Goal: Information Seeking & Learning: Learn about a topic

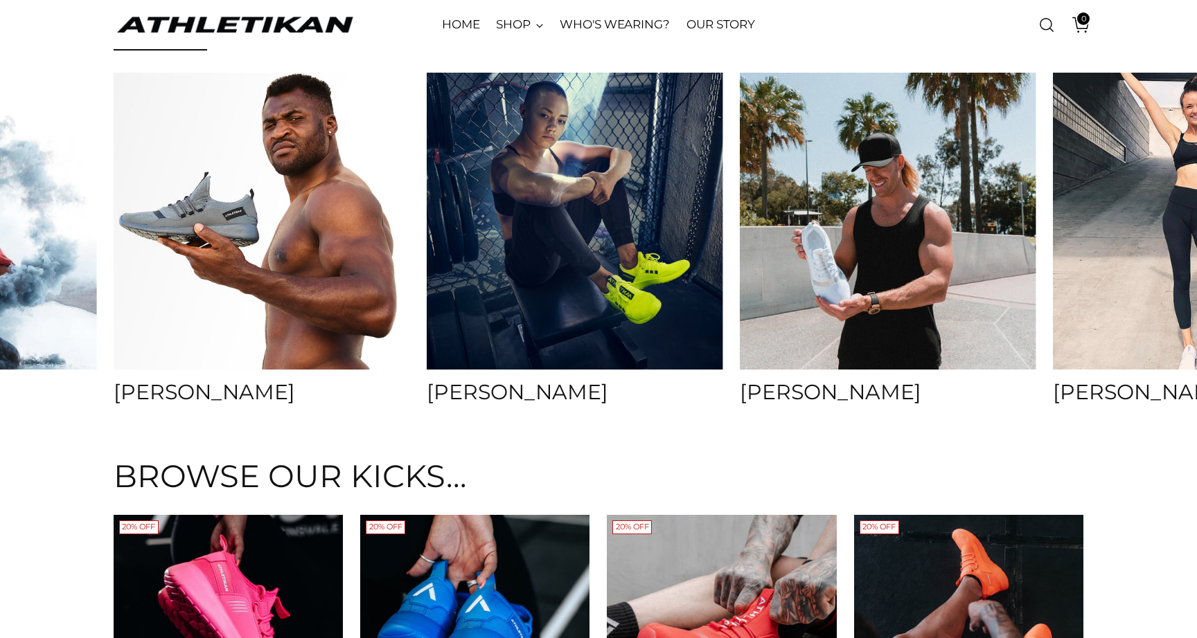
scroll to position [5382, 0]
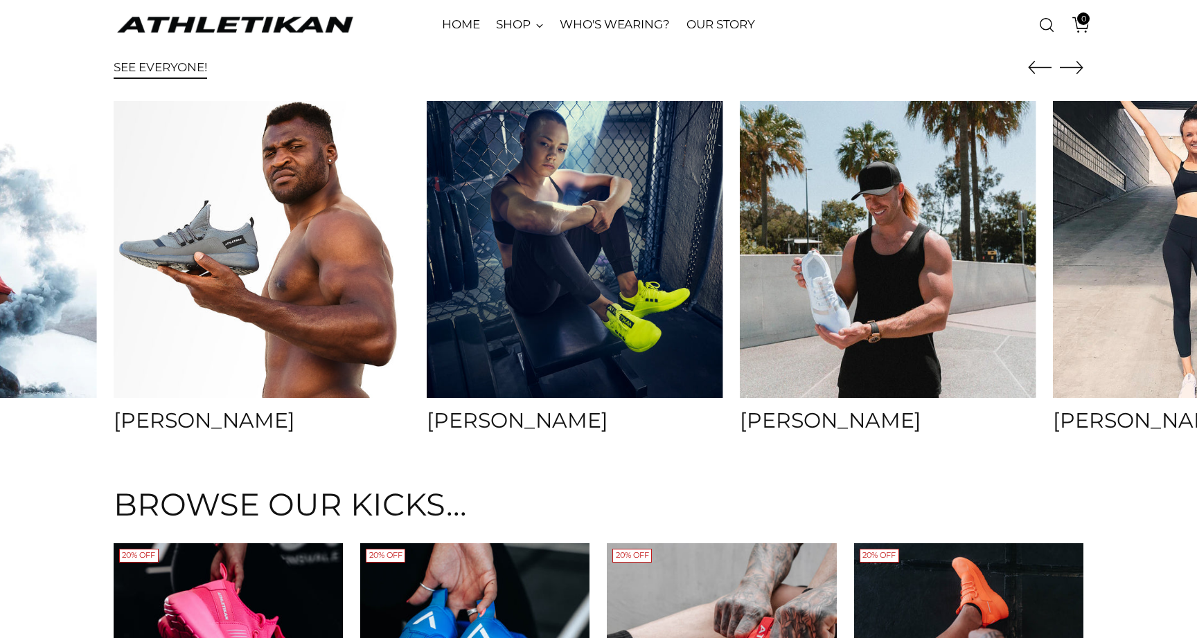
click at [1077, 62] on icon "Move to next carousel slide" at bounding box center [1070, 68] width 23 height 12
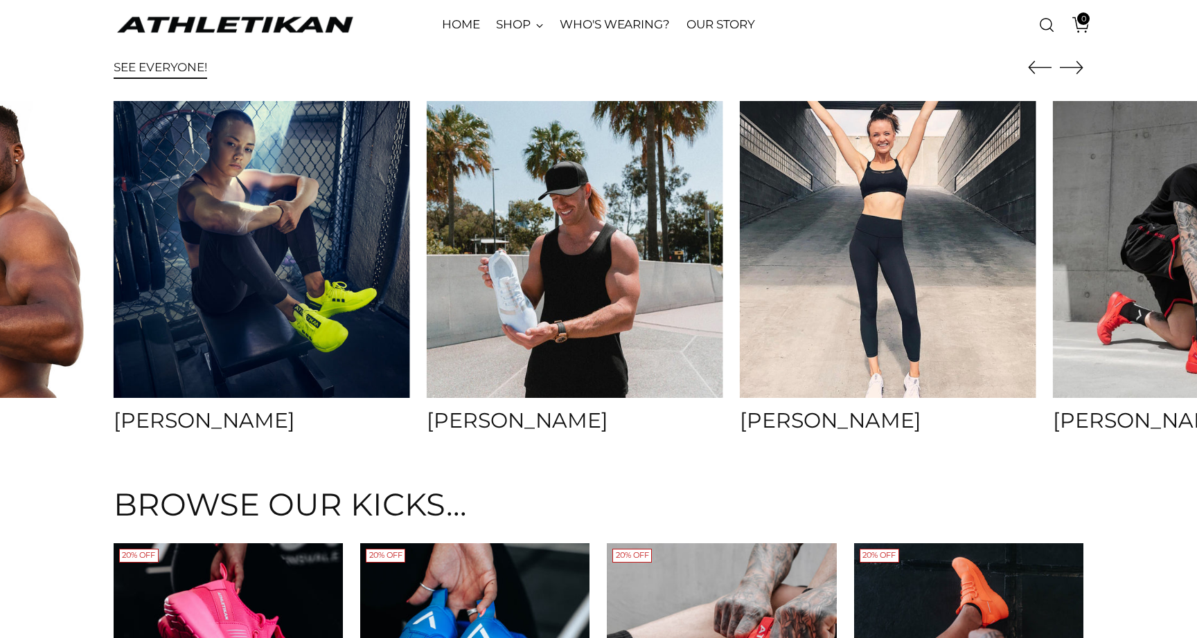
click at [1077, 63] on icon "Move to next carousel slide" at bounding box center [1071, 67] width 24 height 24
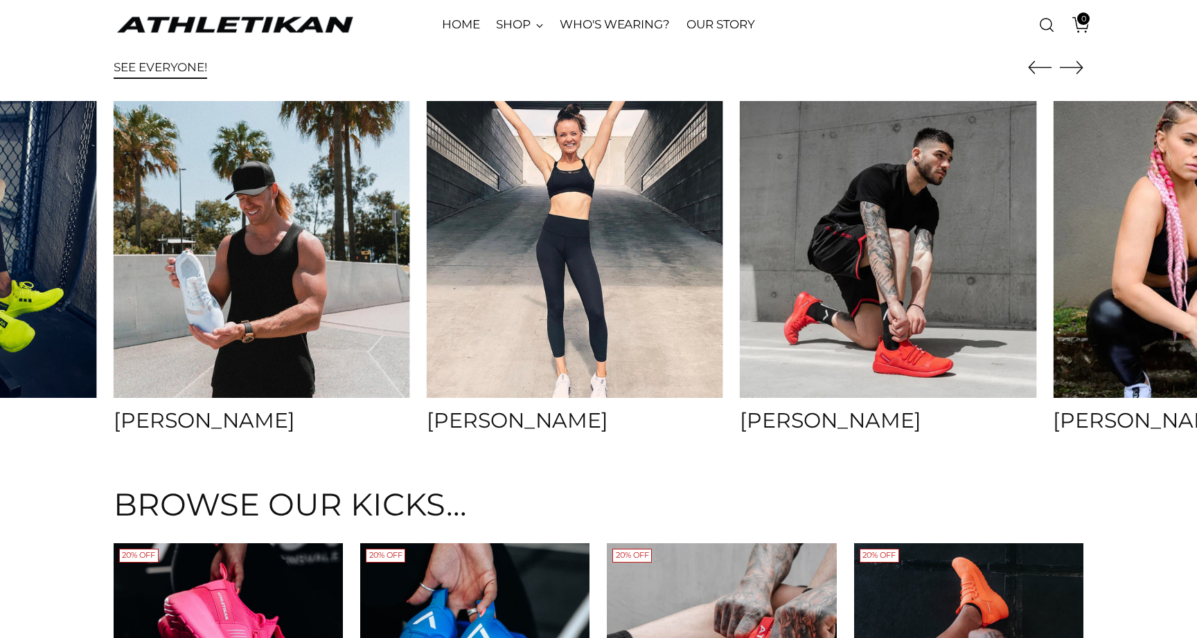
click at [1077, 63] on icon "Move to next carousel slide" at bounding box center [1070, 68] width 23 height 12
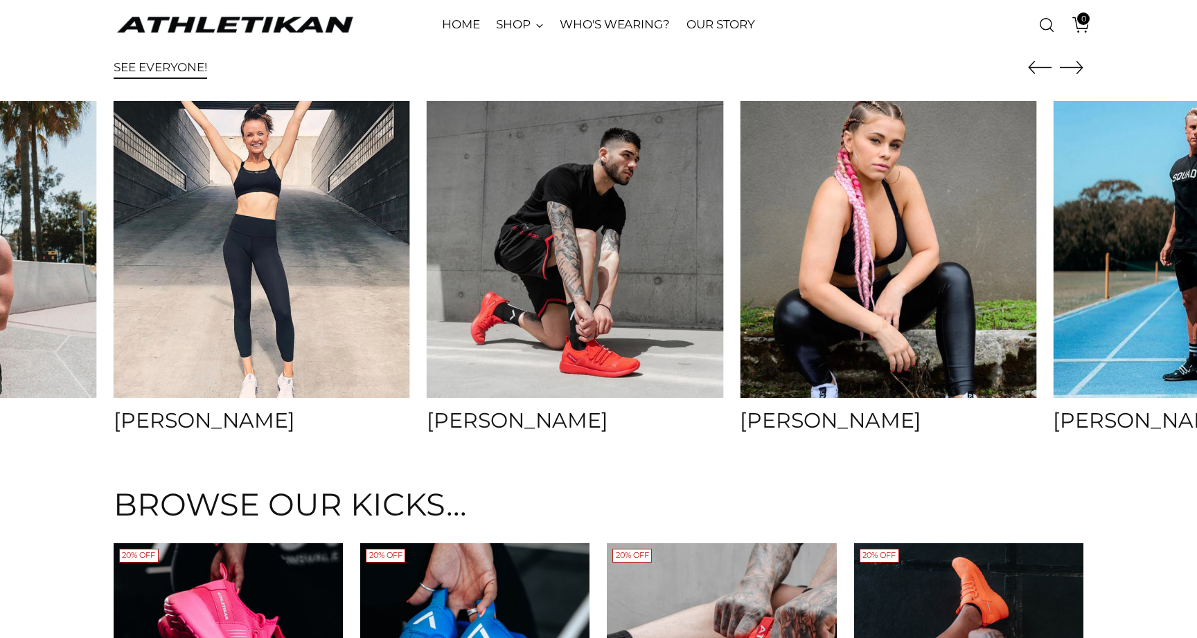
click at [1077, 63] on icon "Move to next carousel slide" at bounding box center [1070, 68] width 23 height 12
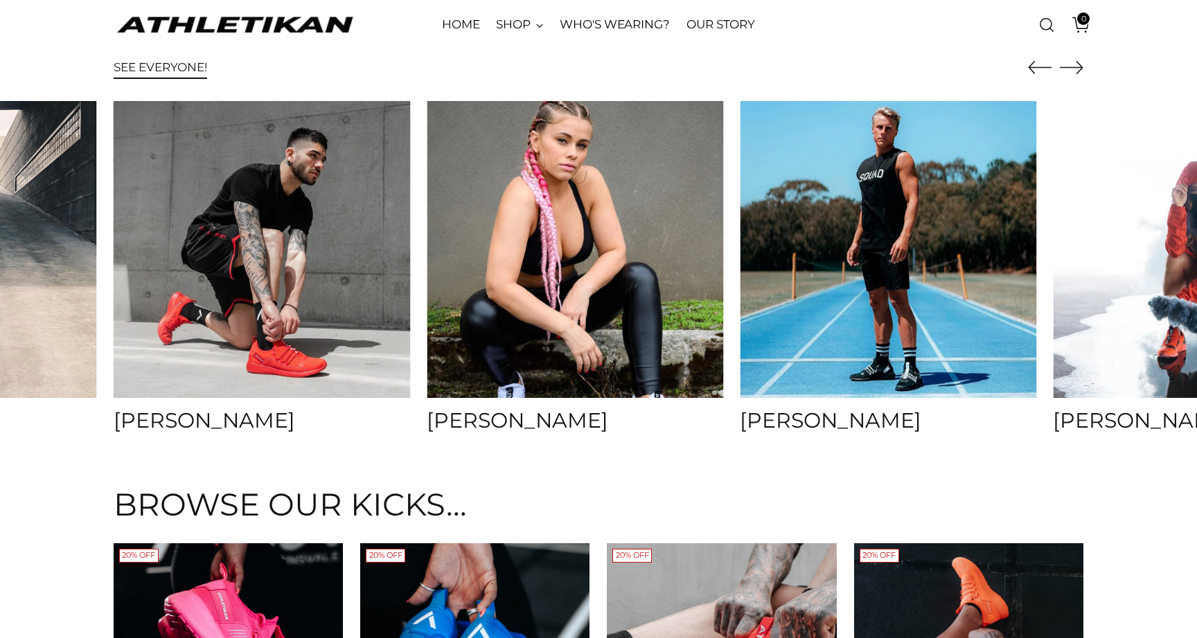
click at [1077, 63] on icon "Move to next carousel slide" at bounding box center [1070, 68] width 23 height 12
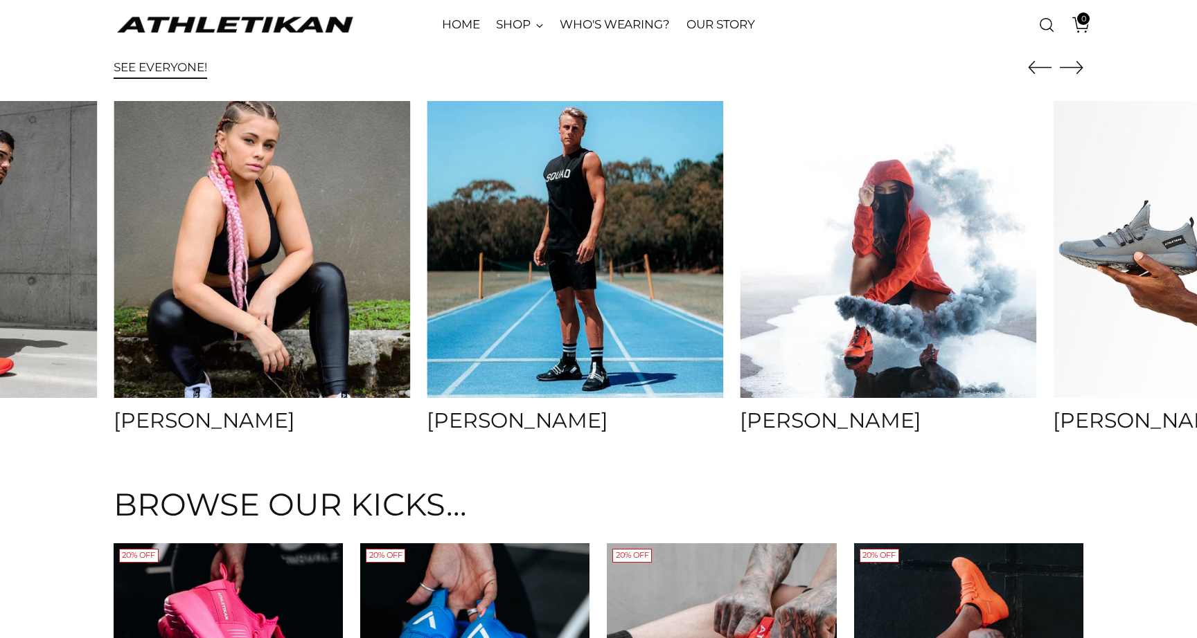
click at [1077, 63] on icon "Move to next carousel slide" at bounding box center [1070, 68] width 23 height 12
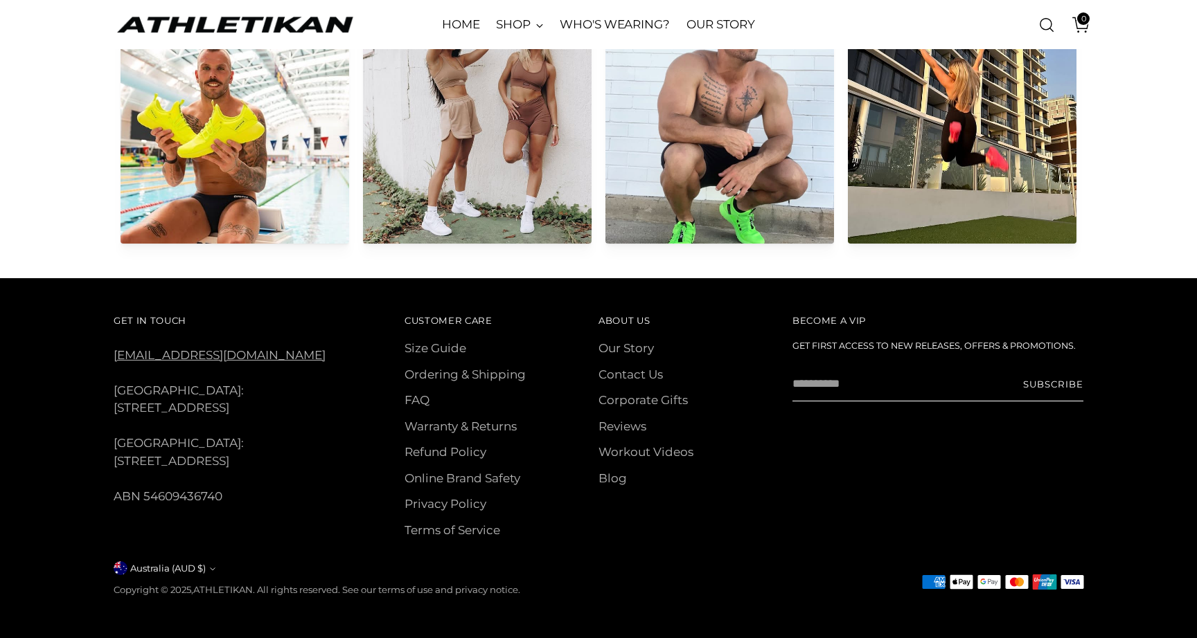
scroll to position [6873, 0]
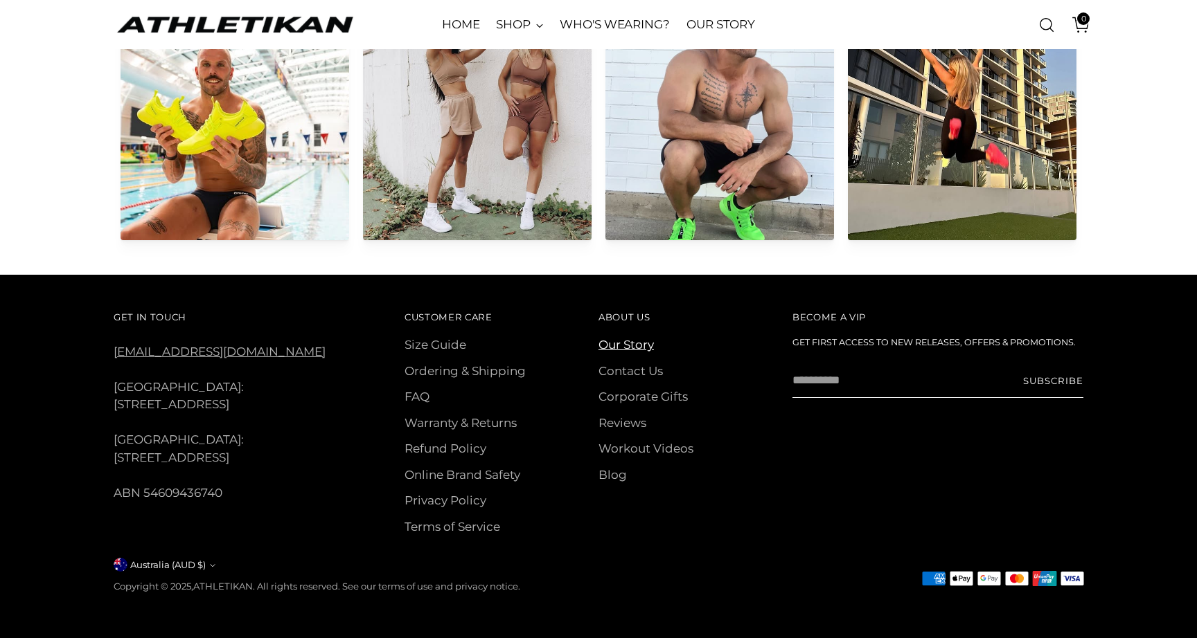
click at [618, 342] on link "Our Story" at bounding box center [625, 345] width 55 height 14
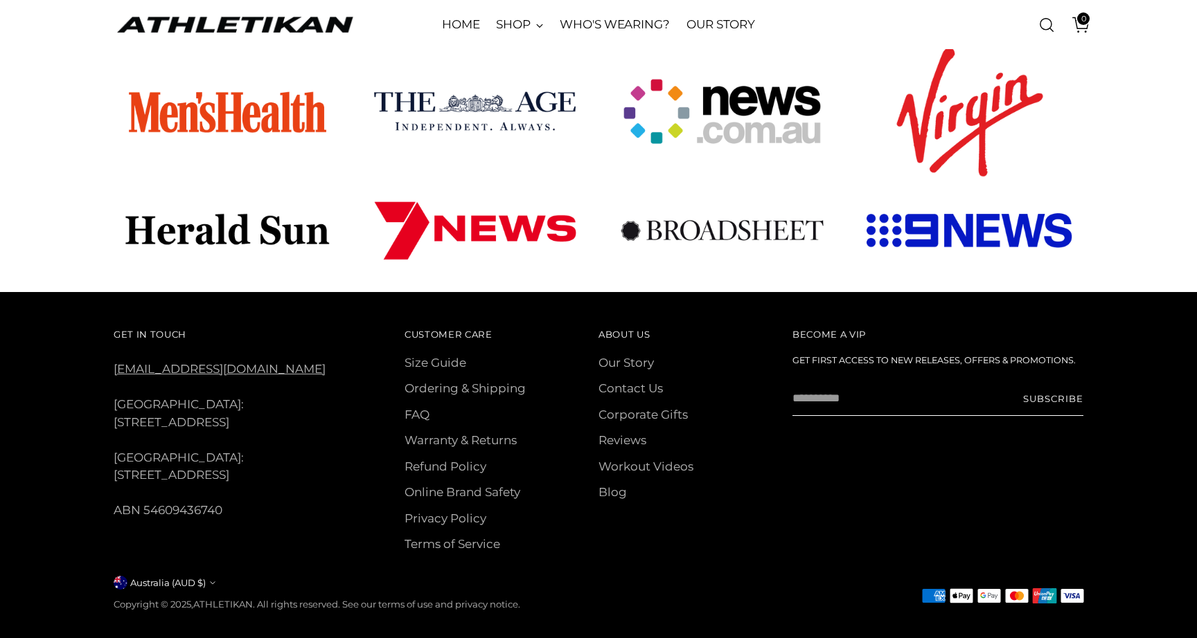
scroll to position [918, 0]
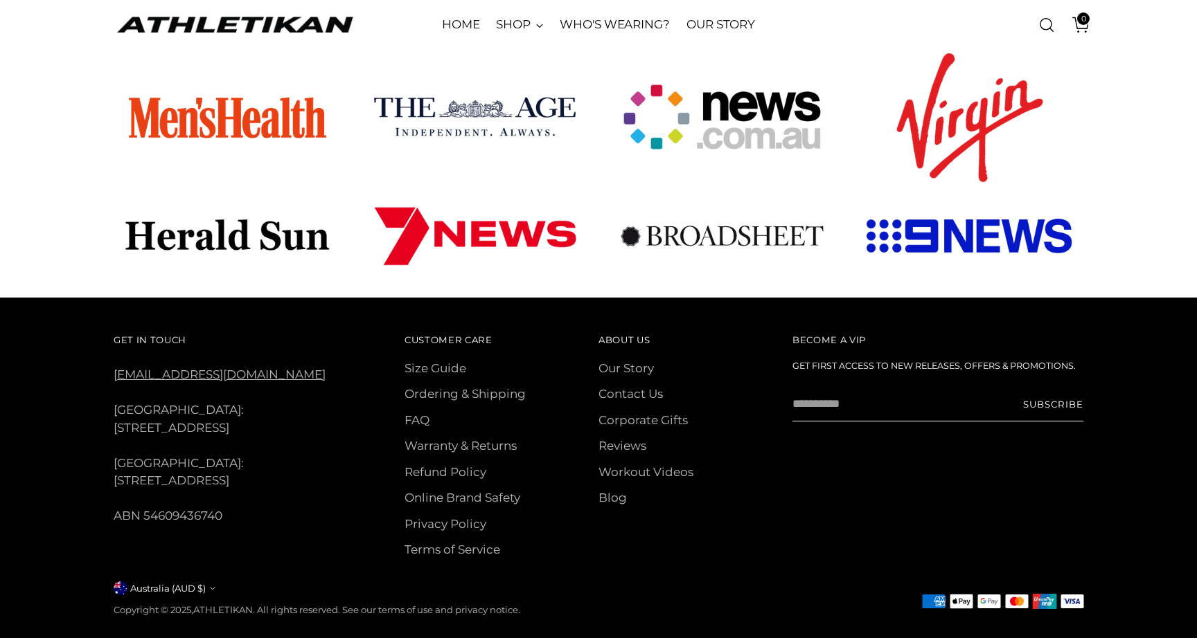
click at [420, 412] on li "FAQ" at bounding box center [501, 421] width 194 height 18
click at [418, 413] on link "FAQ" at bounding box center [416, 420] width 25 height 14
